Goal: Check status

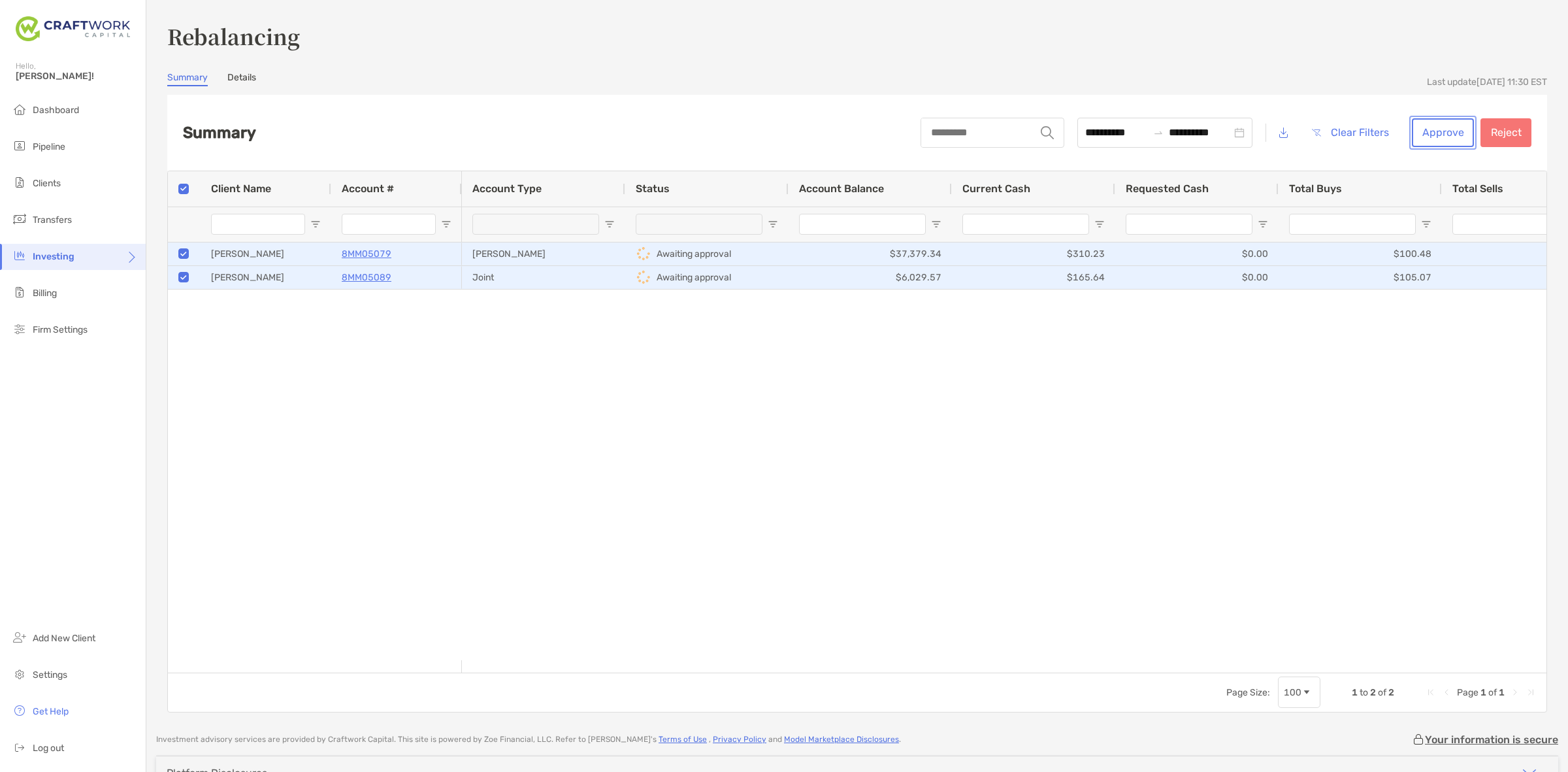
click at [1439, 127] on button "Approve" at bounding box center [1443, 133] width 62 height 29
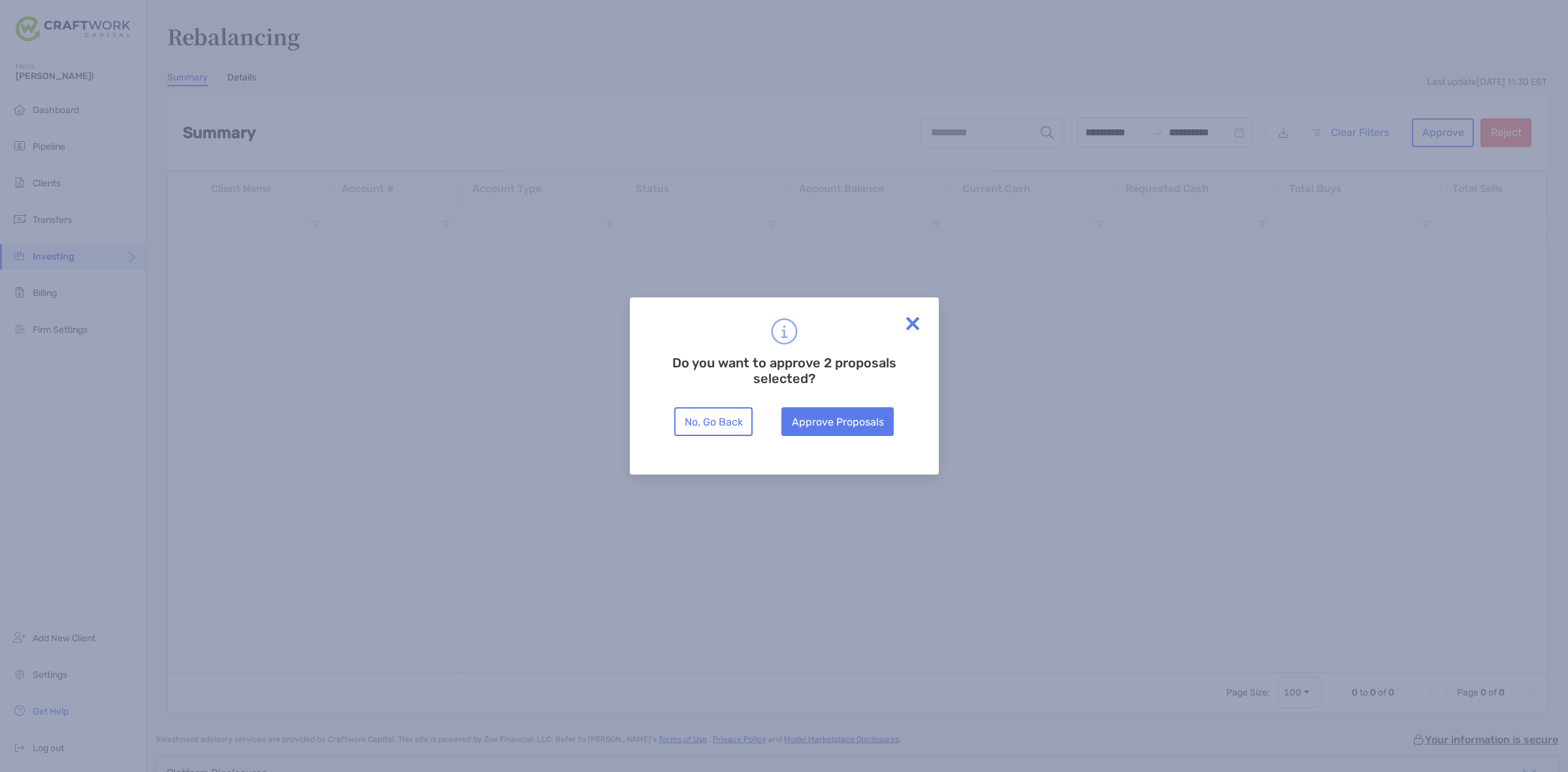
click at [818, 439] on div "Do you want to approve 2 proposals selected? No, Go Back Approve Proposals" at bounding box center [784, 386] width 309 height 177
click at [818, 423] on button "Approve Proposals" at bounding box center [837, 421] width 112 height 29
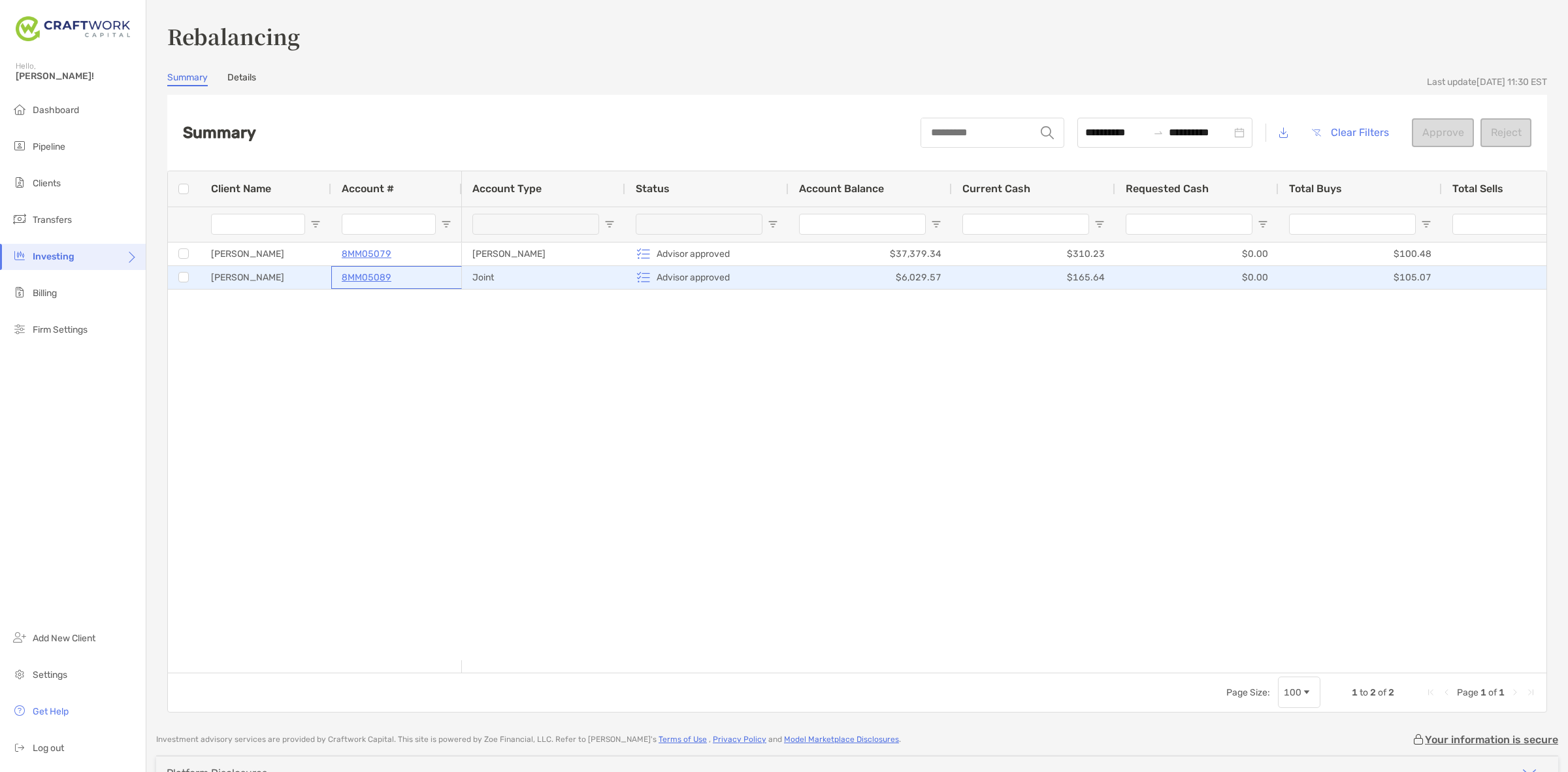
click at [350, 274] on p "8MM05089" at bounding box center [366, 277] width 49 height 16
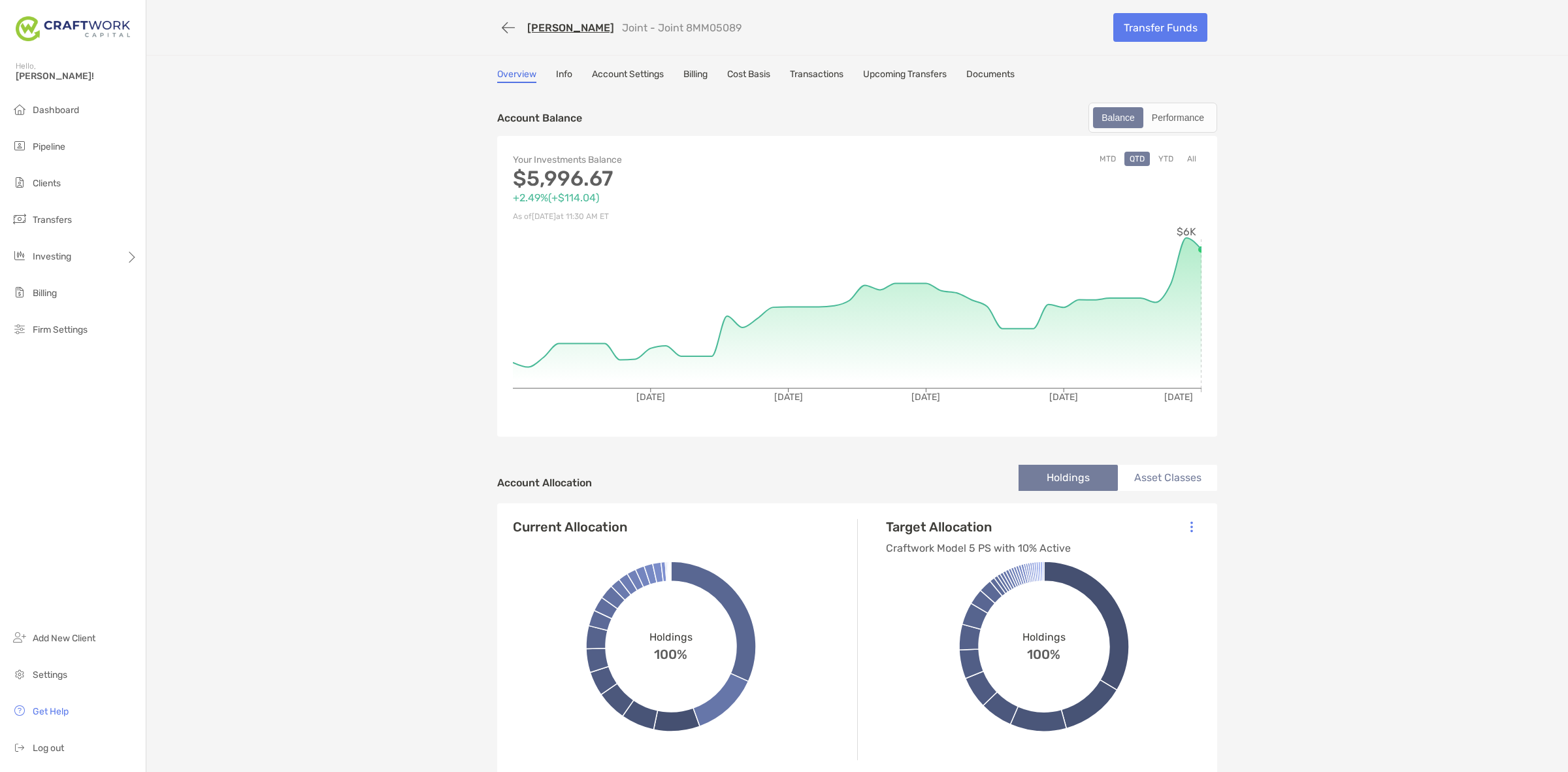
click at [1161, 160] on button "YTD" at bounding box center [1165, 159] width 26 height 15
